Goal: Information Seeking & Learning: Stay updated

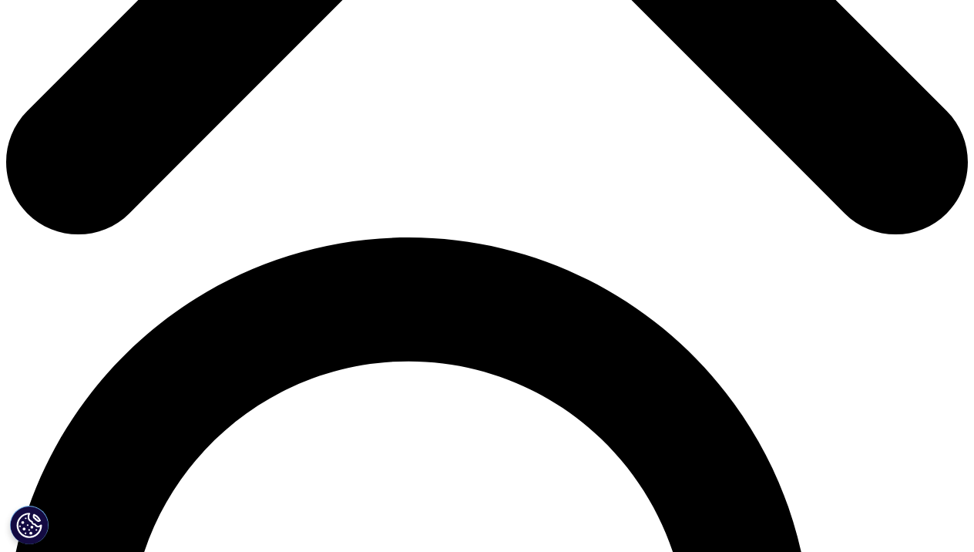
scroll to position [752, 0]
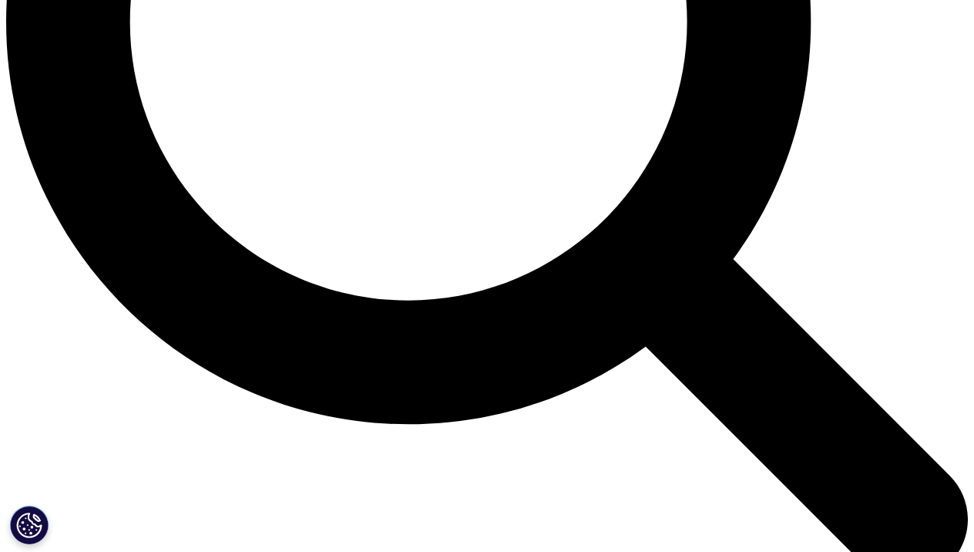
scroll to position [1368, 0]
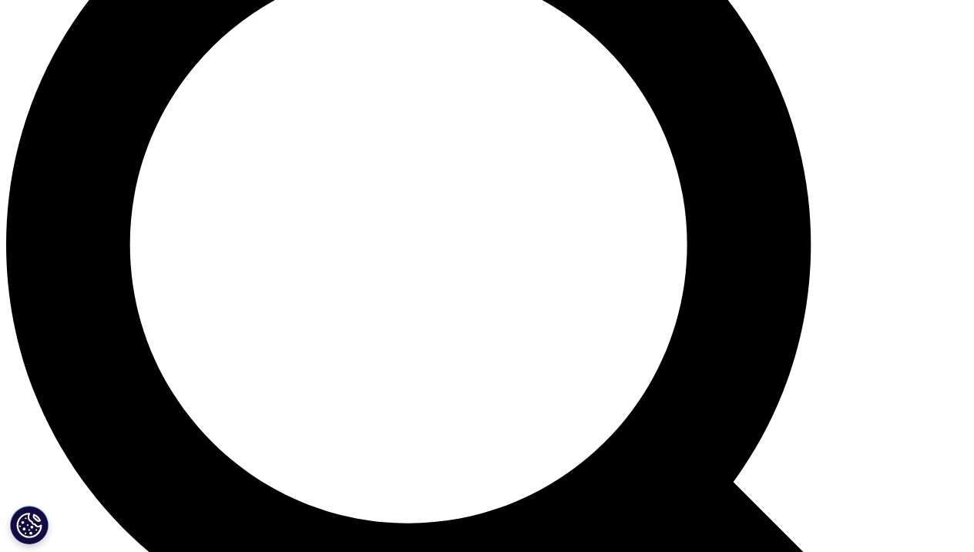
scroll to position [1179, 0]
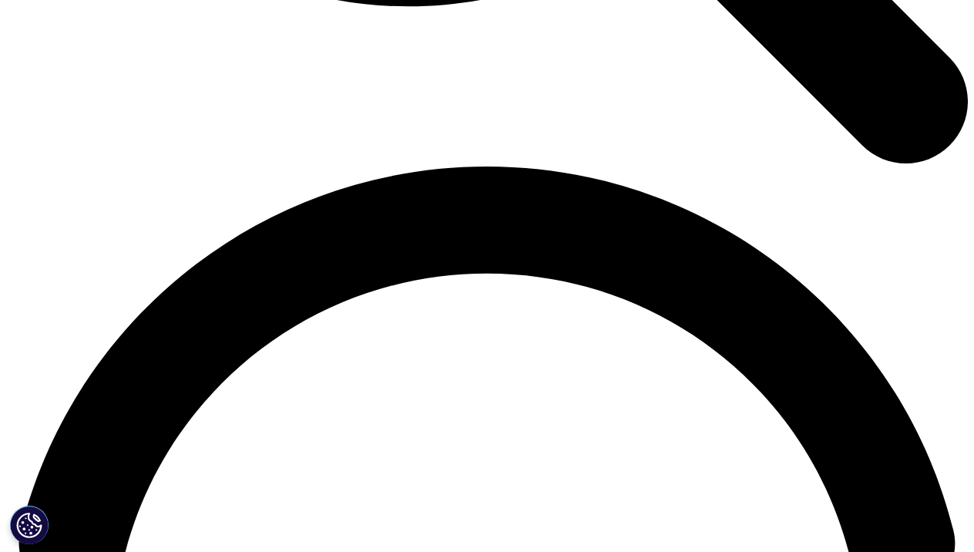
scroll to position [1786, 0]
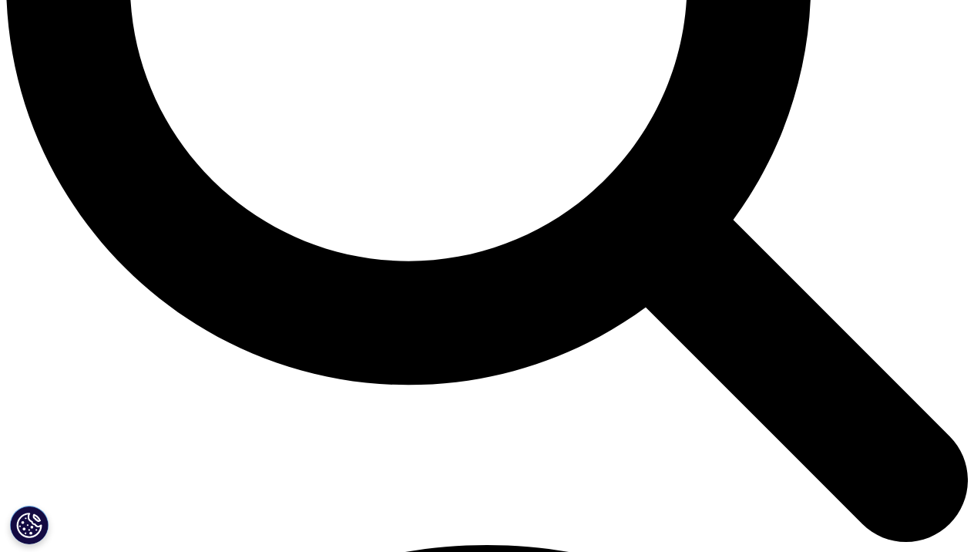
scroll to position [1397, 0]
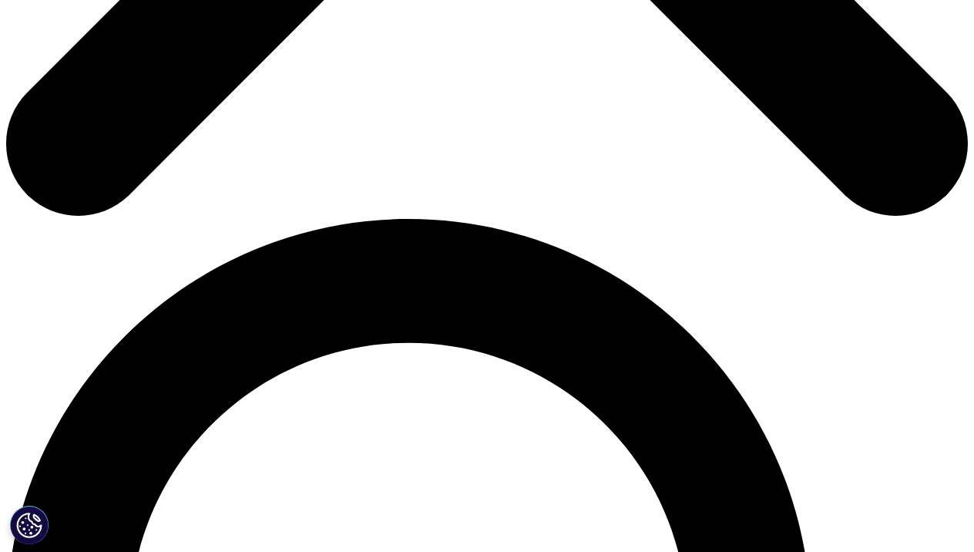
scroll to position [825, 0]
